Goal: Download file/media

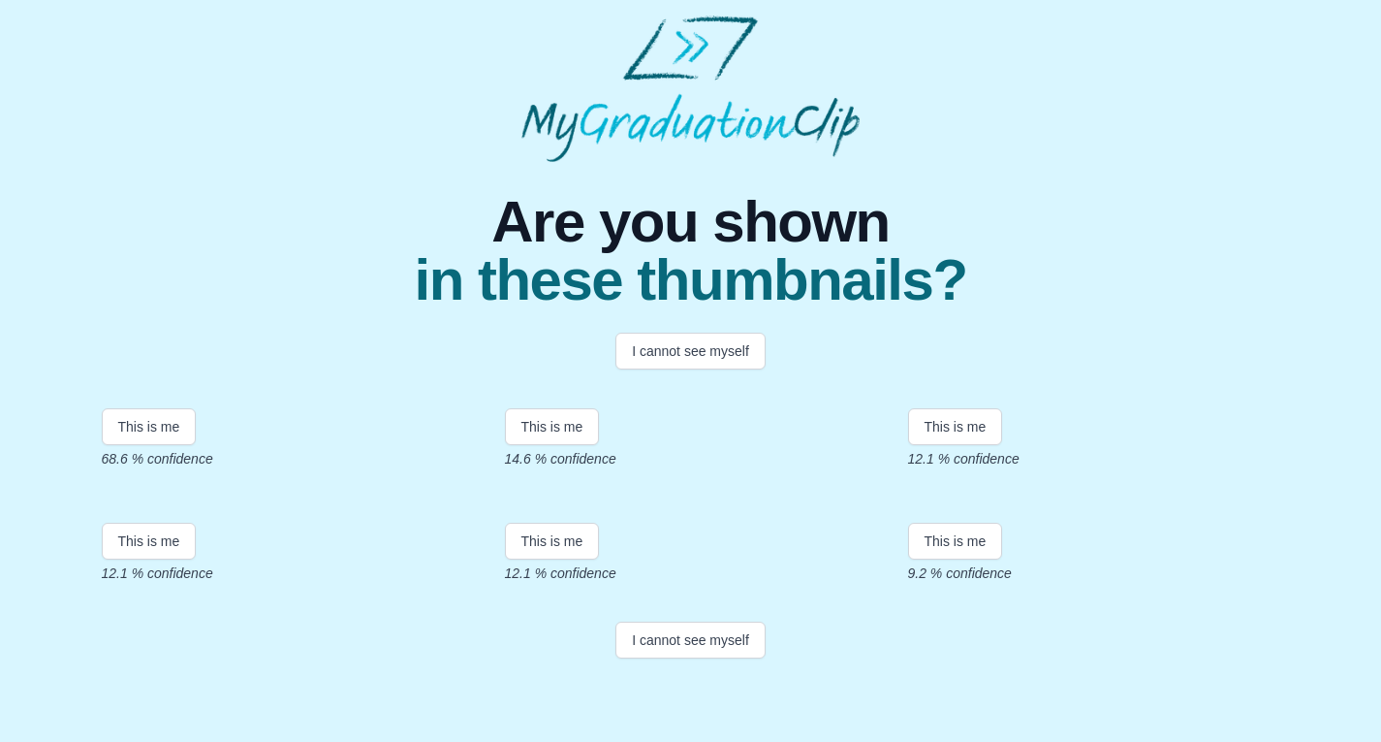
scroll to position [356, 0]
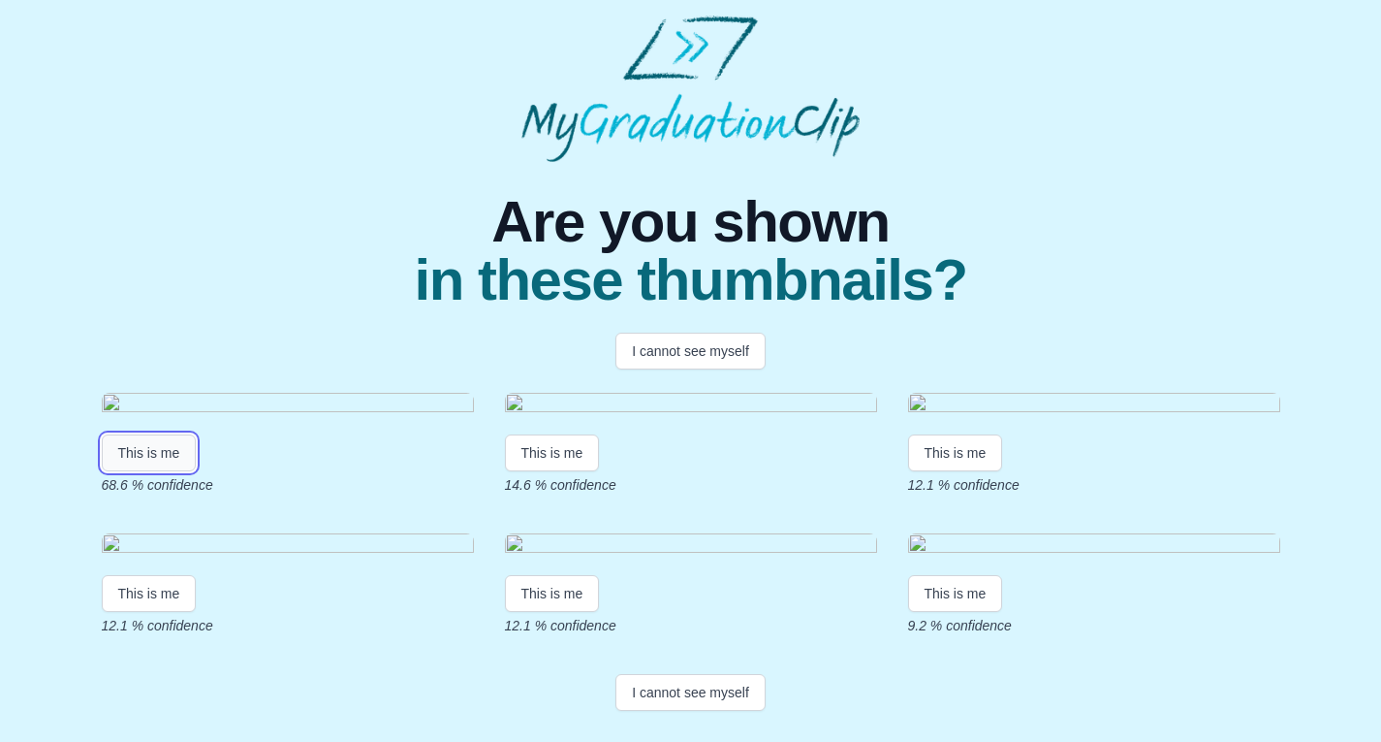
click at [157, 434] on button "This is me" at bounding box center [149, 452] width 95 height 37
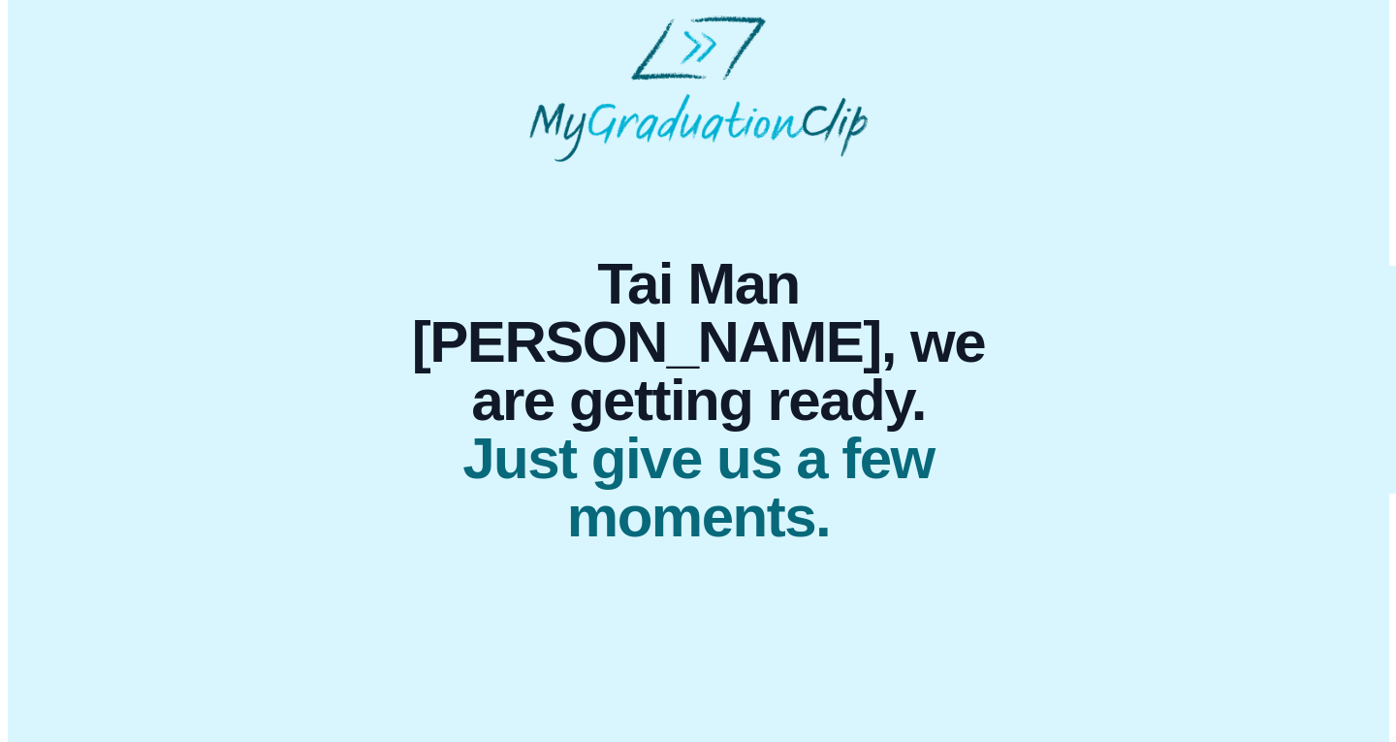
scroll to position [0, 0]
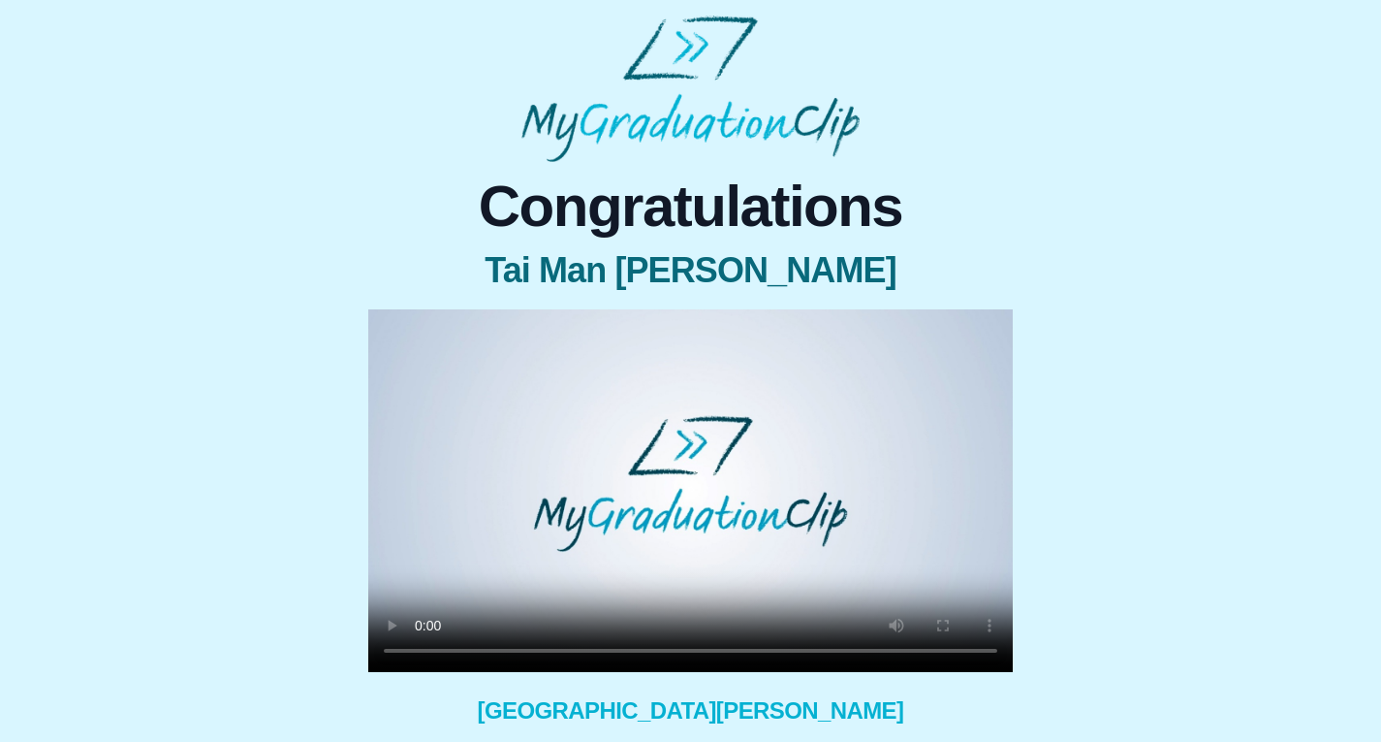
scroll to position [145, 0]
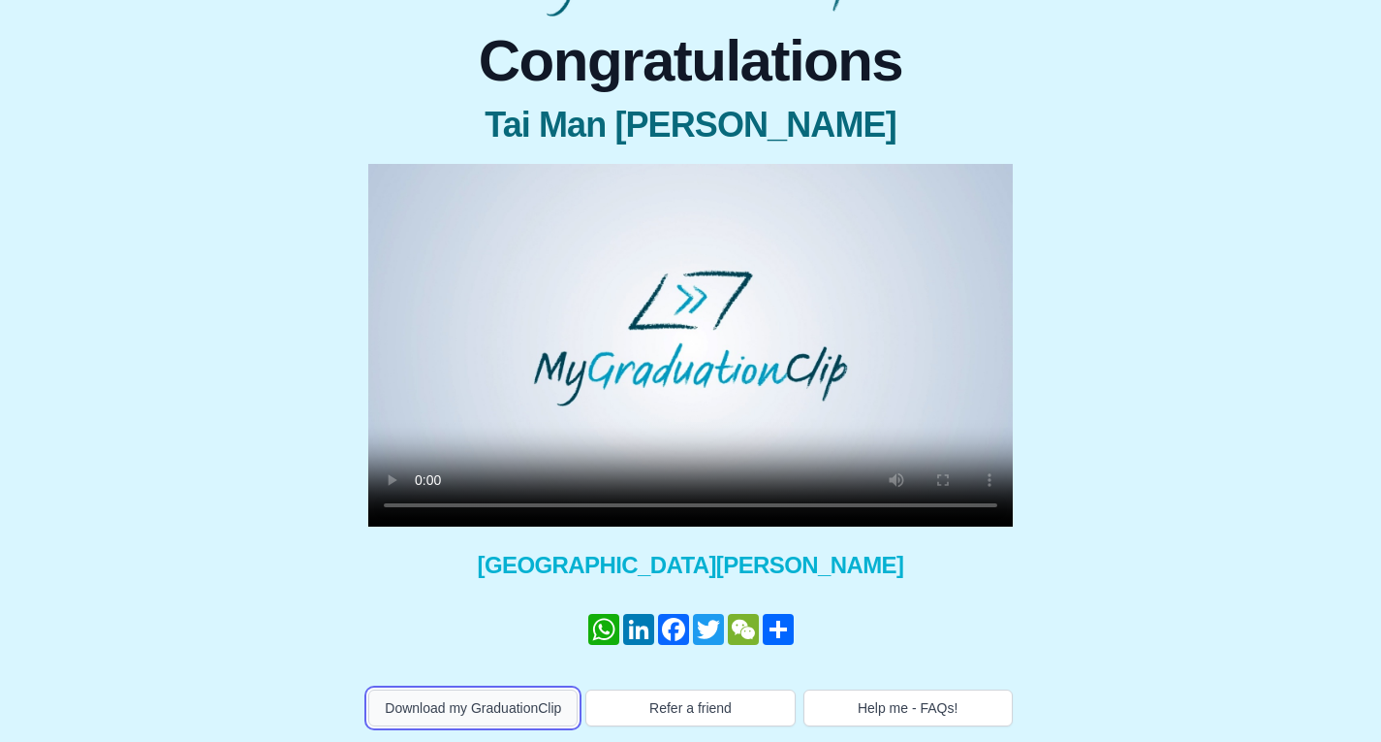
click at [481, 706] on button "Download my GraduationClip" at bounding box center [472, 707] width 209 height 37
click at [565, 373] on video at bounding box center [690, 345] width 645 height 363
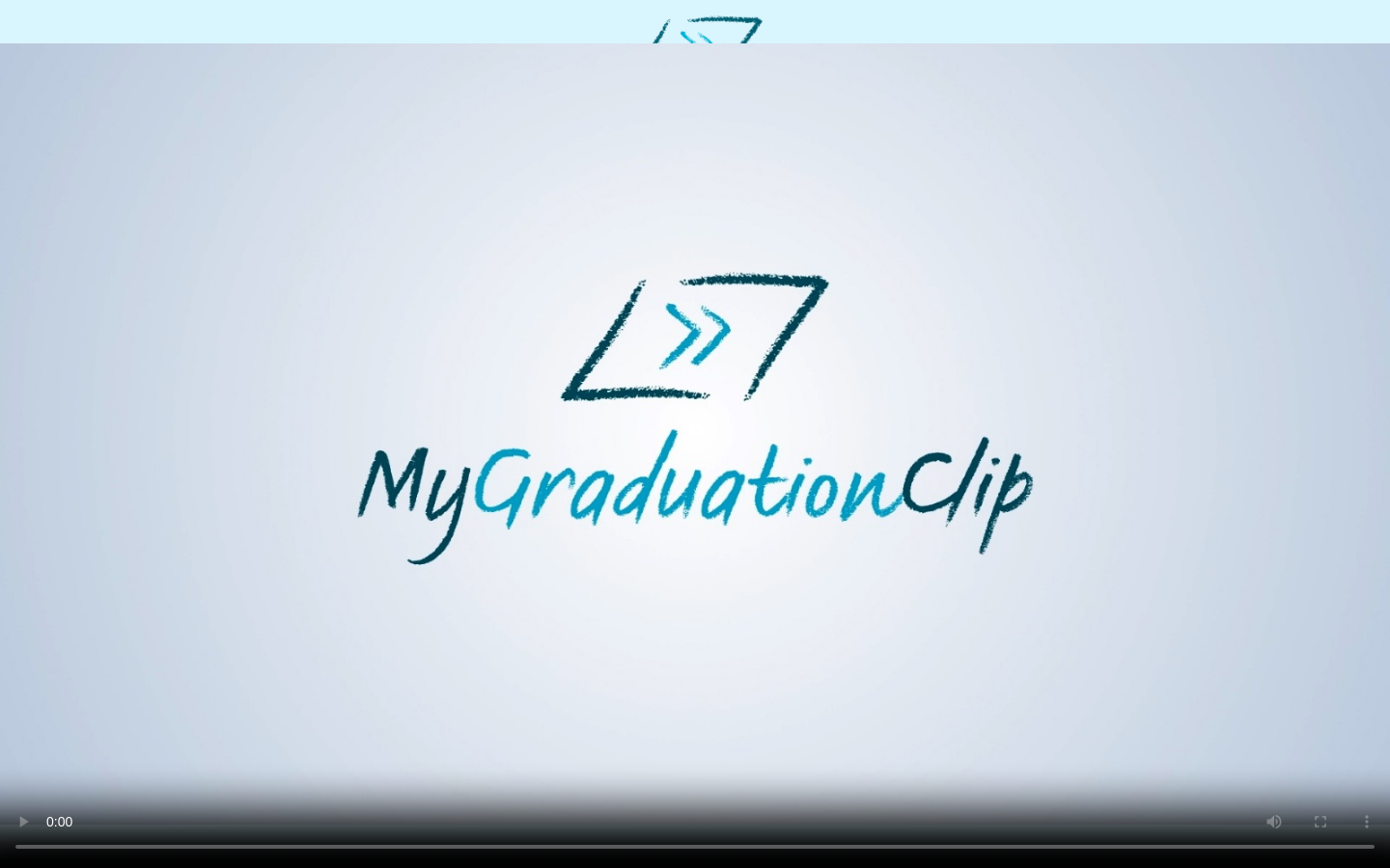
click at [1104, 738] on video at bounding box center [695, 434] width 1390 height 868
